Goal: Task Accomplishment & Management: Use online tool/utility

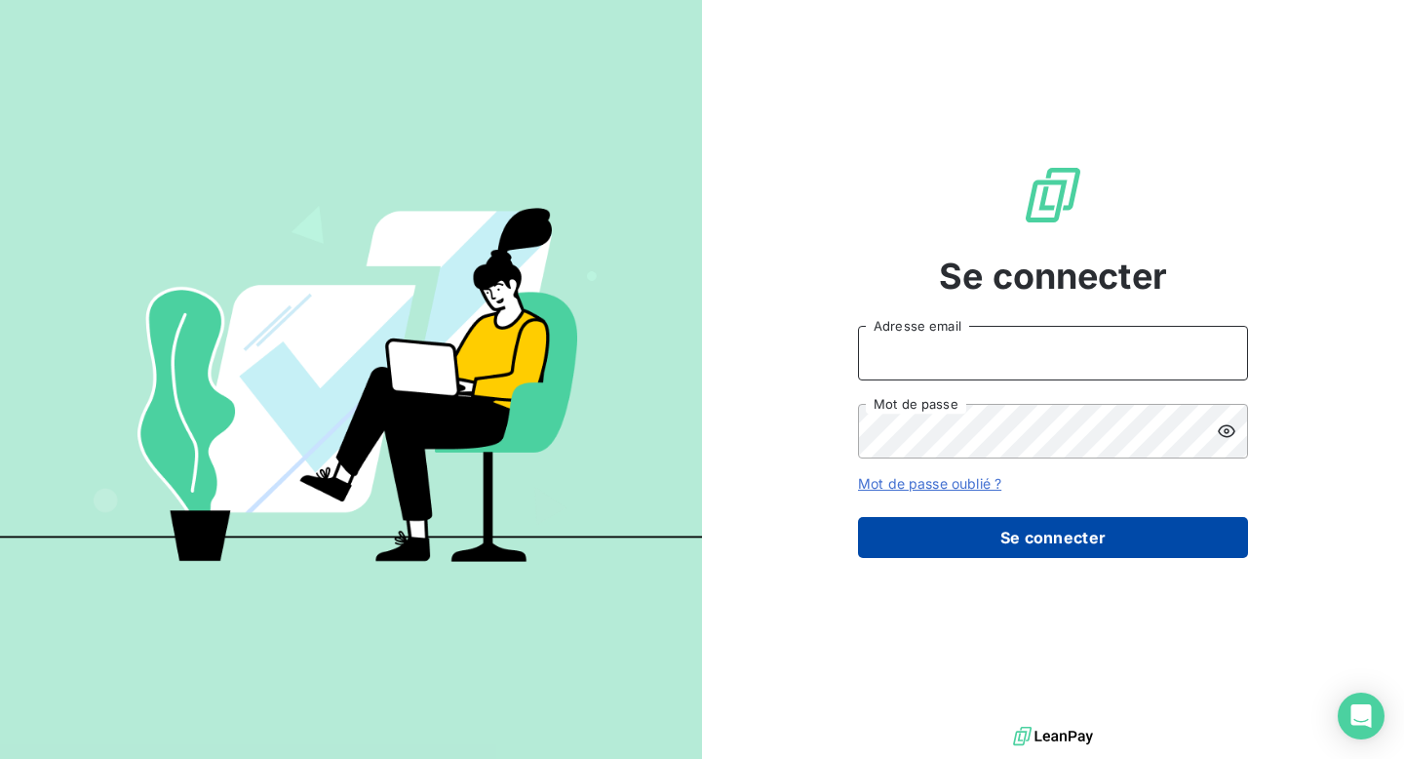
type input "[EMAIL_ADDRESS][DOMAIN_NAME]"
click at [974, 544] on button "Se connecter" at bounding box center [1053, 537] width 390 height 41
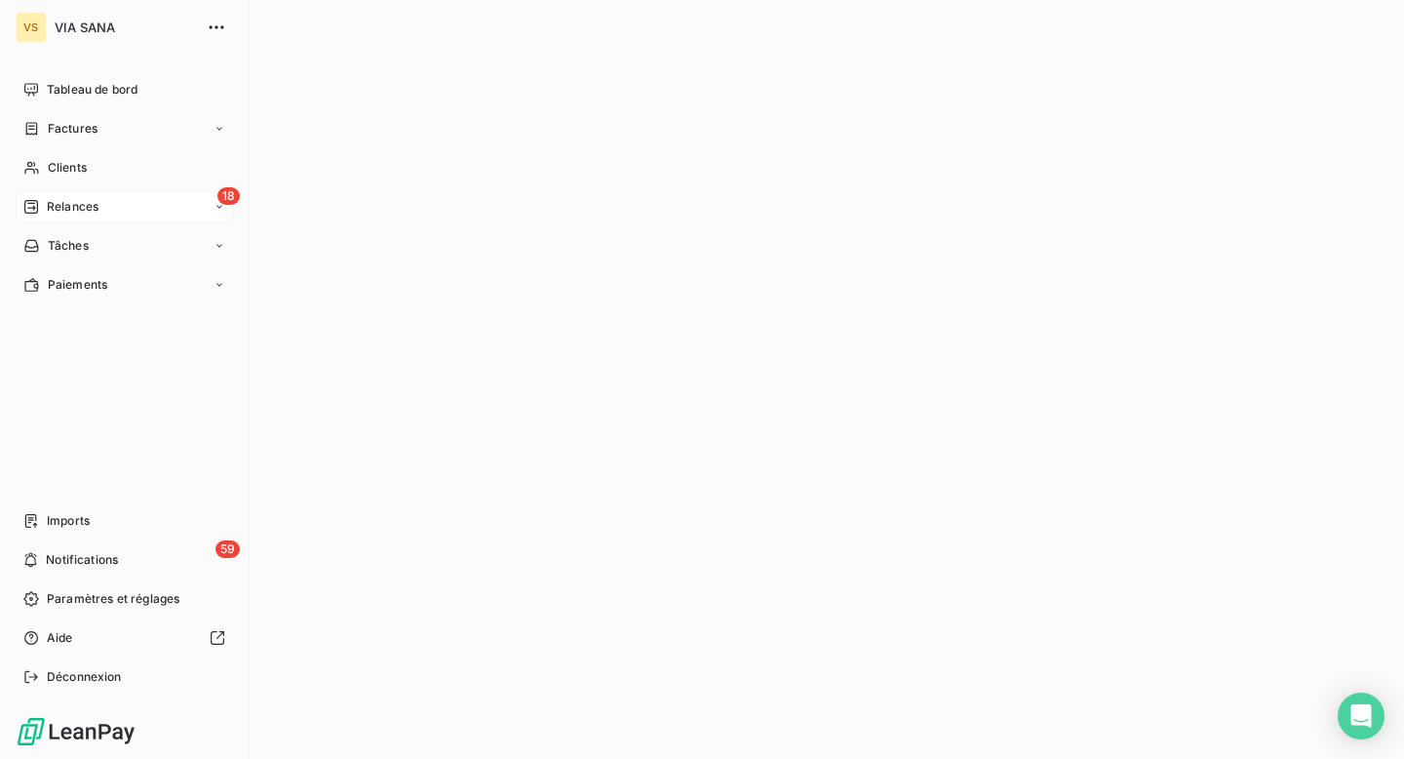
click at [52, 198] on span "Relances" at bounding box center [73, 207] width 52 height 18
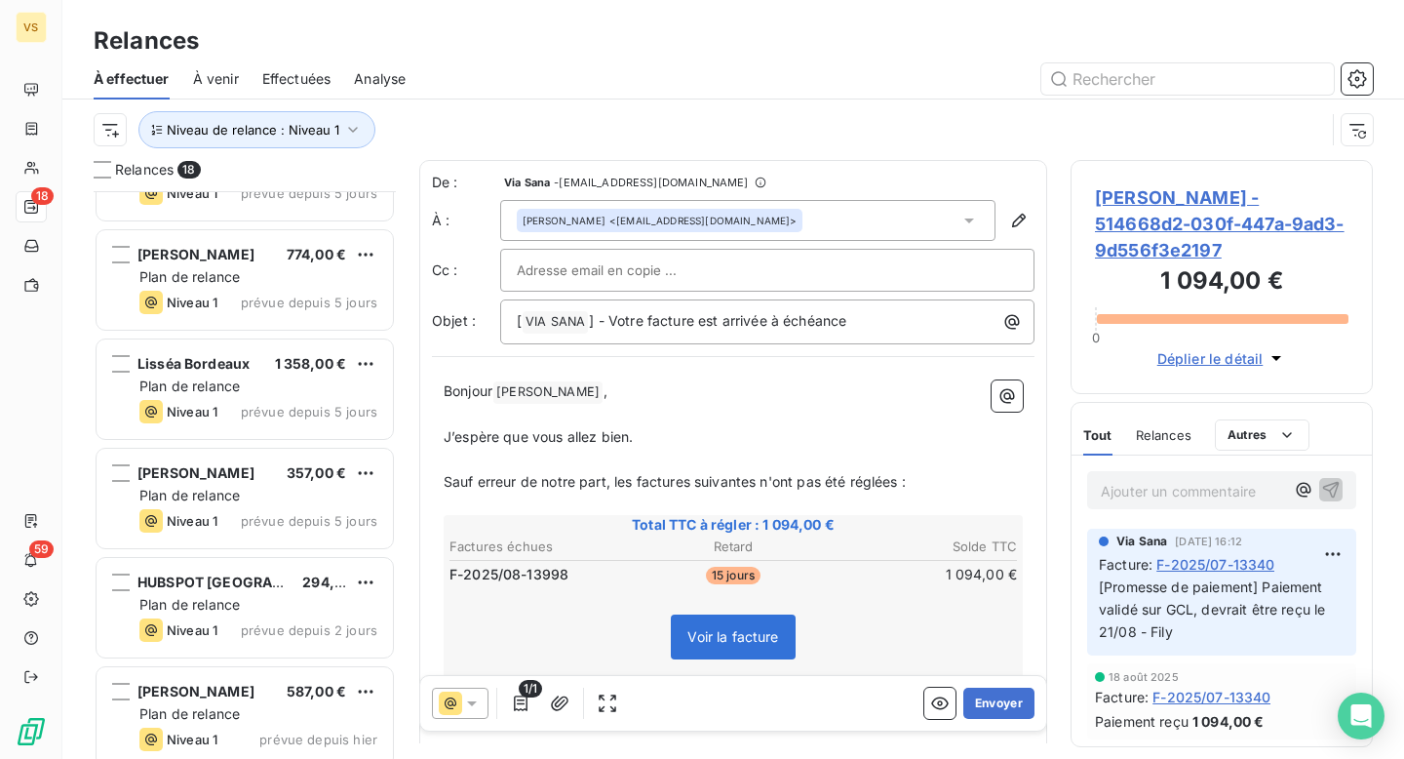
scroll to position [1399, 0]
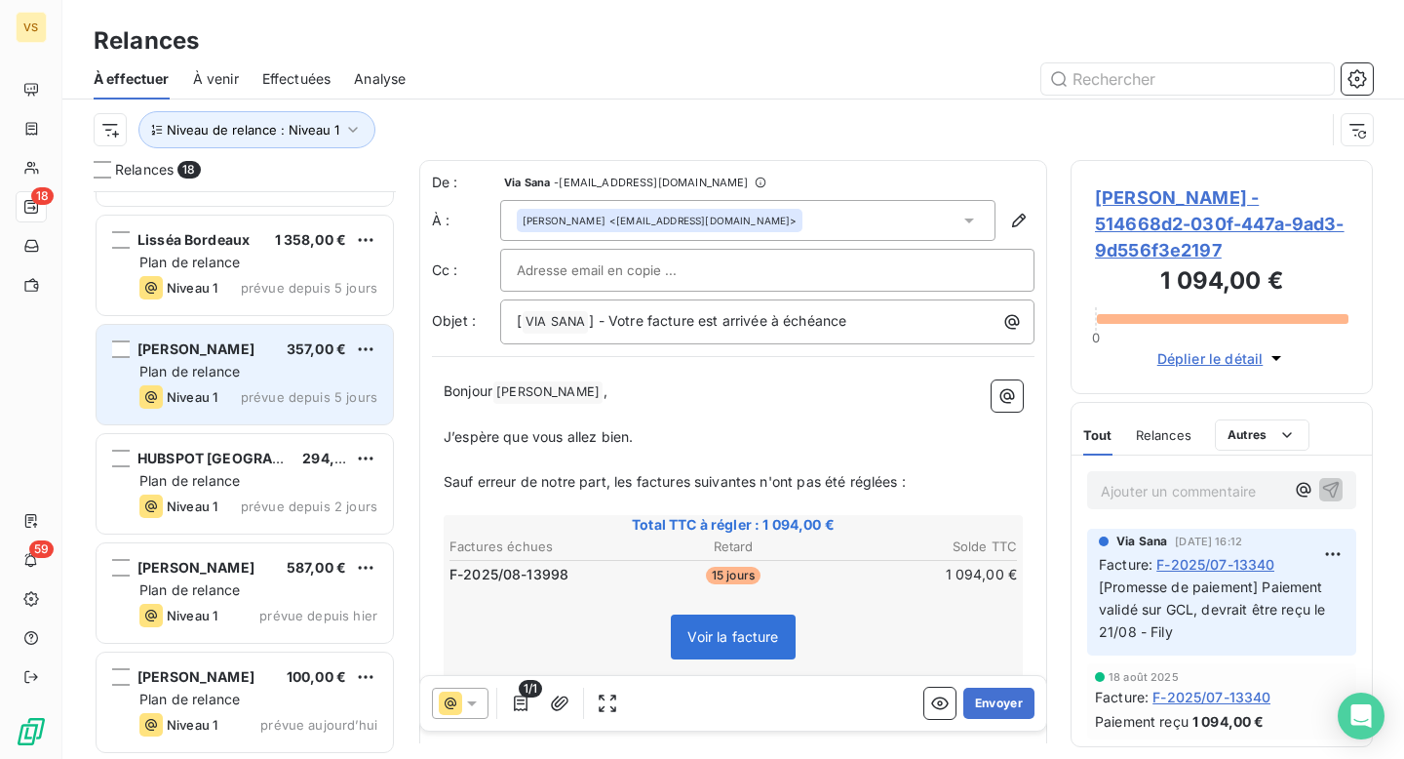
click at [241, 366] on div "Plan de relance" at bounding box center [258, 372] width 238 height 20
